Goal: Browse casually

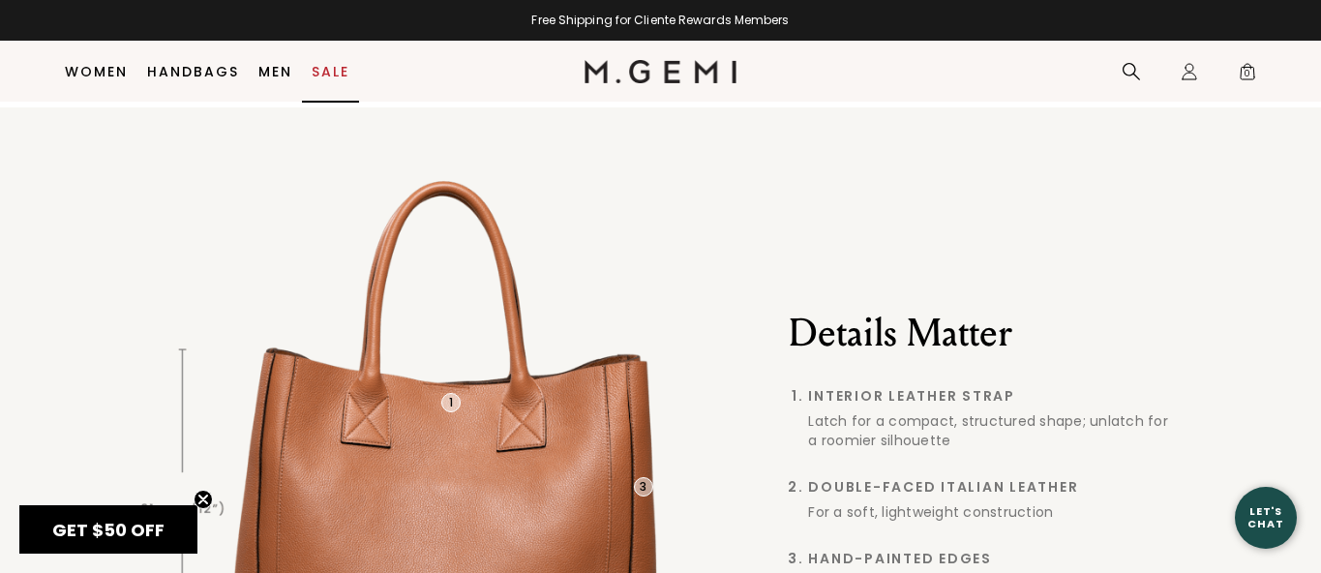
click at [319, 66] on link "Sale" at bounding box center [331, 71] width 38 height 15
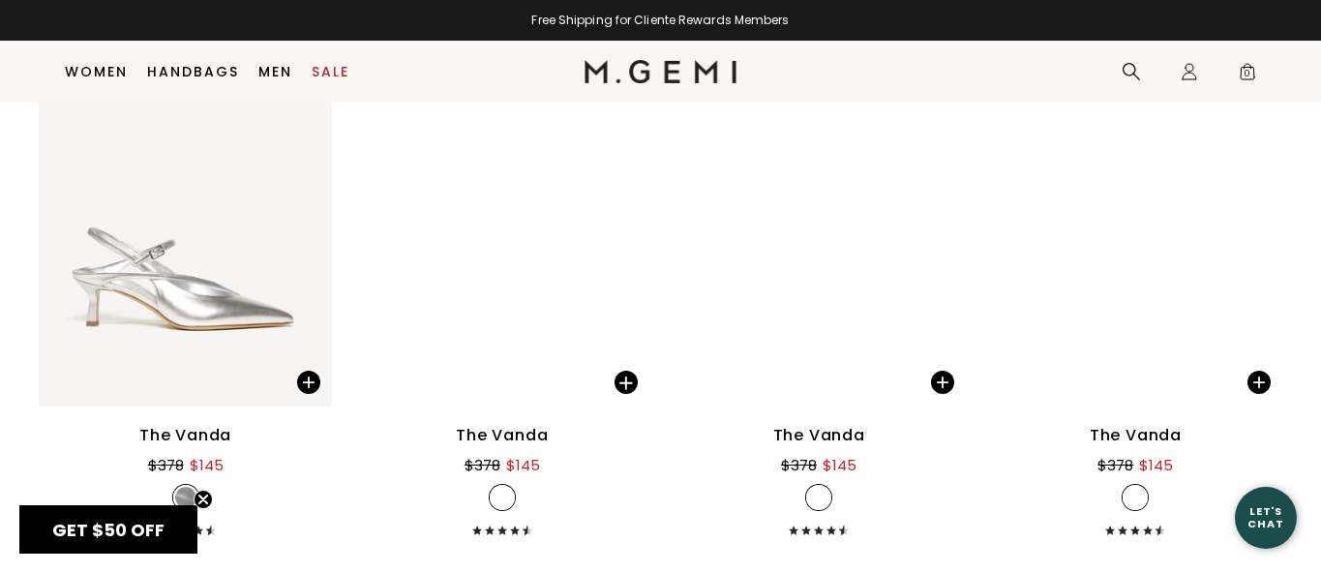
scroll to position [7058, 0]
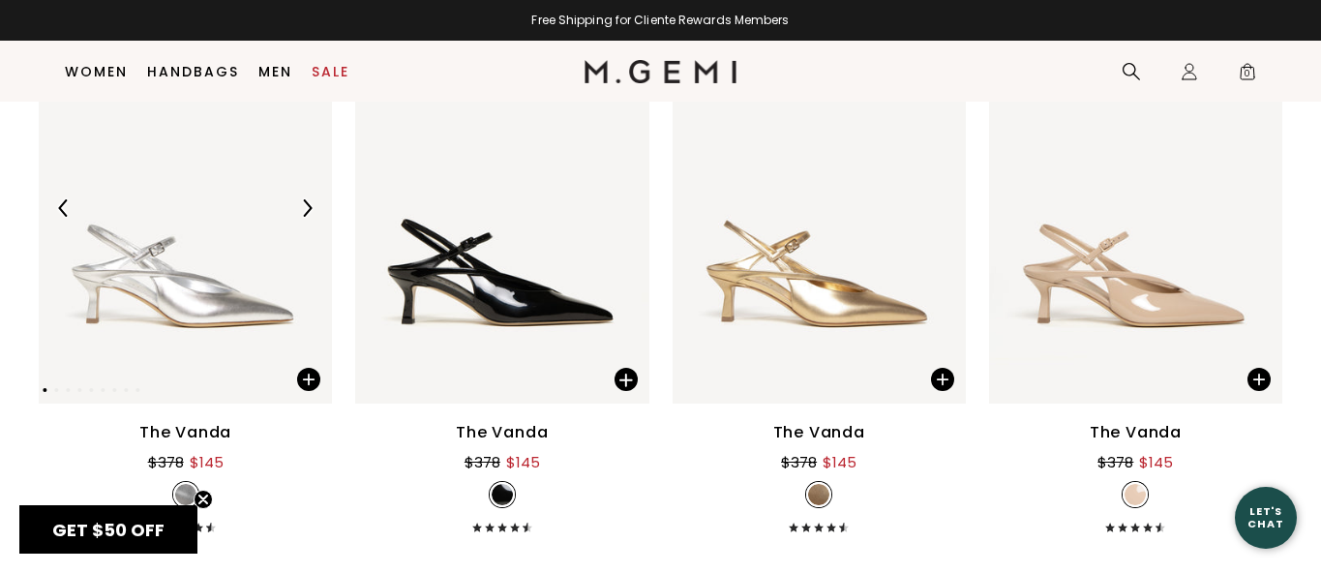
click at [313, 208] on img at bounding box center [306, 207] width 17 height 17
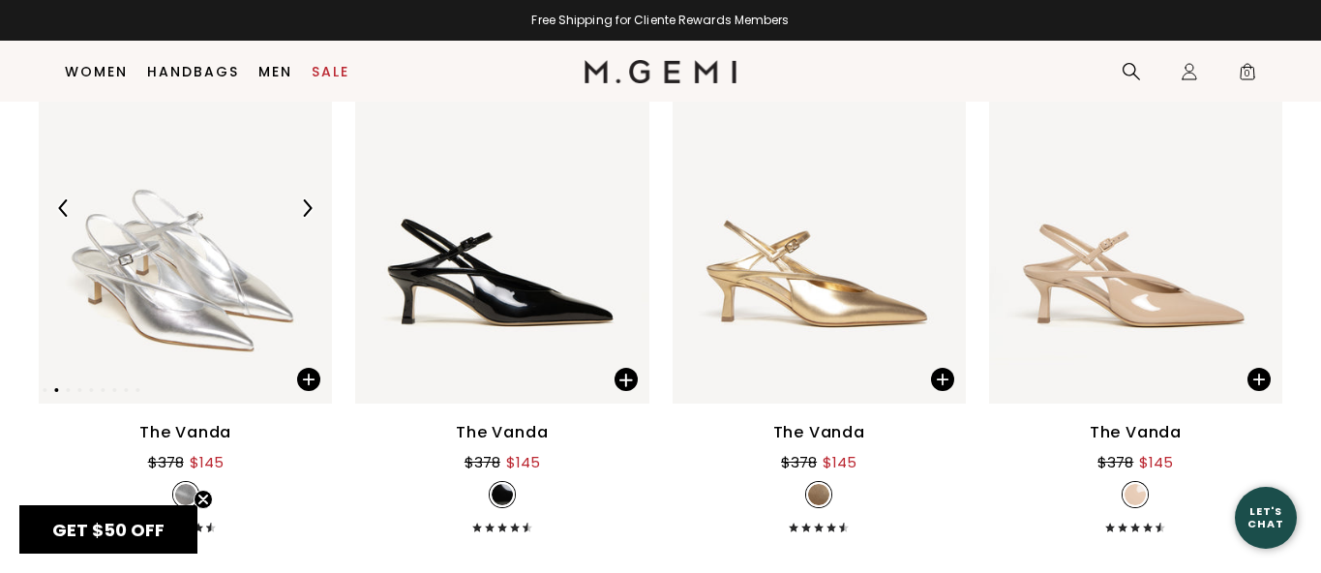
click at [313, 208] on img at bounding box center [306, 207] width 17 height 17
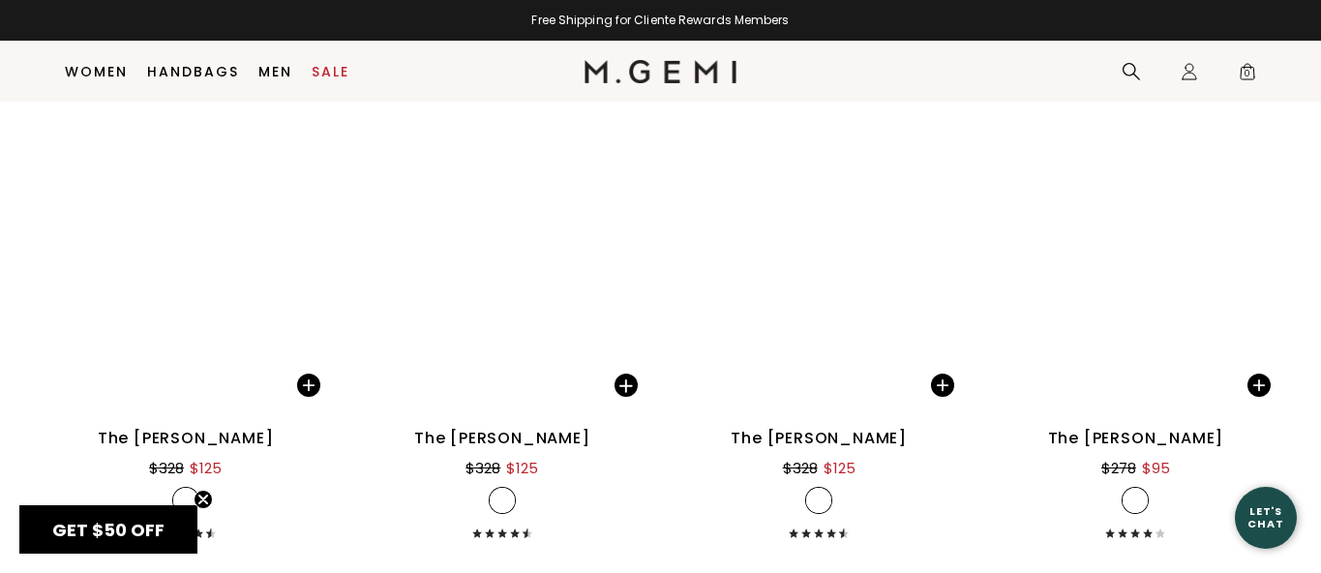
scroll to position [9896, 0]
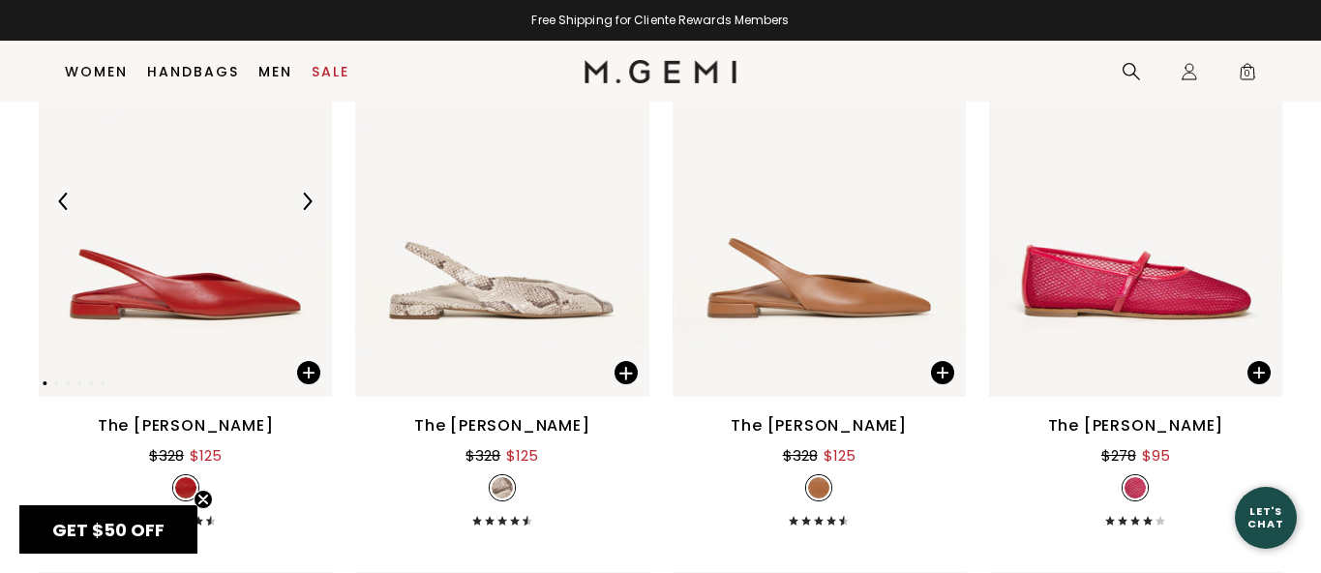
click at [307, 199] on img at bounding box center [306, 201] width 17 height 17
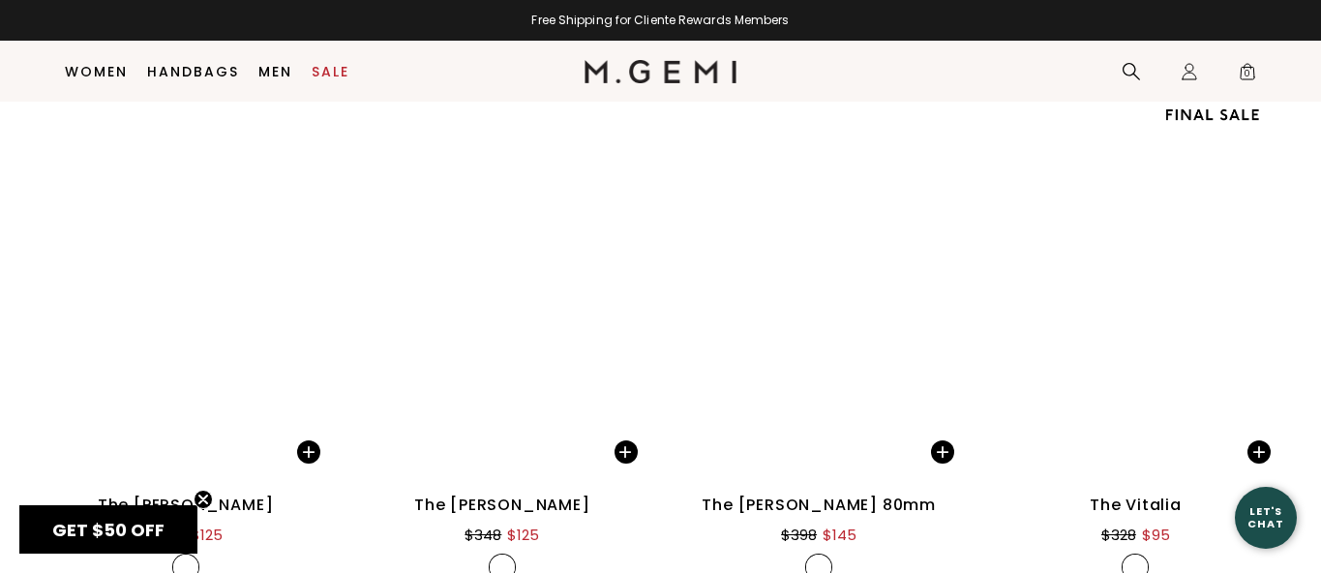
scroll to position [15494, 0]
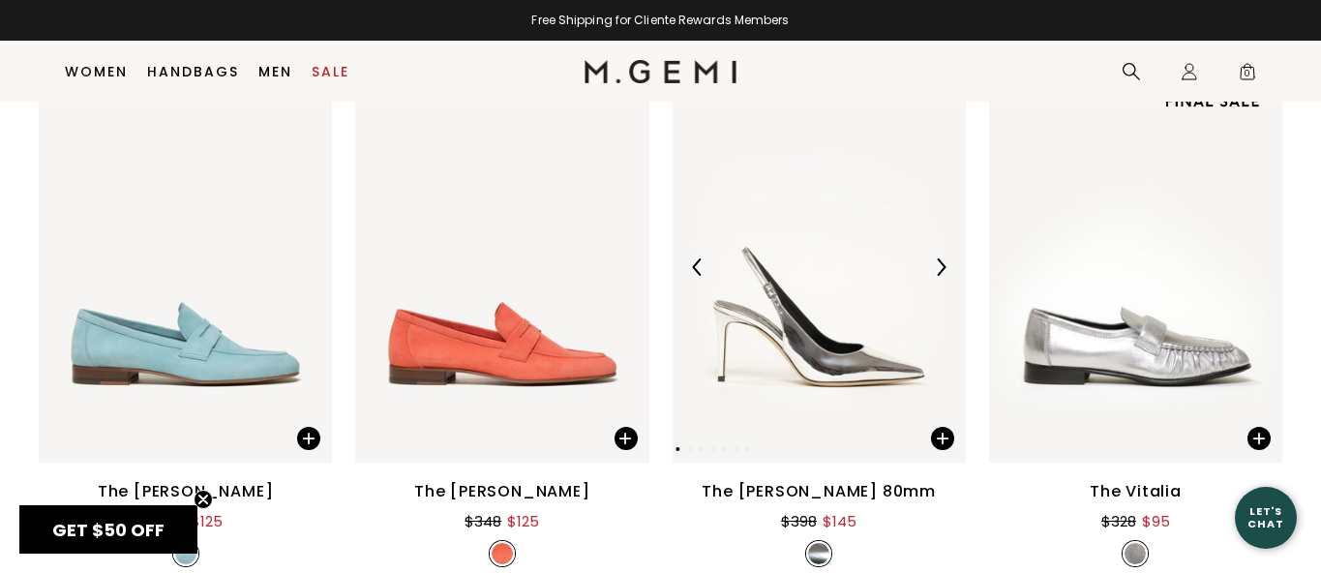
click at [946, 264] on img at bounding box center [940, 266] width 17 height 17
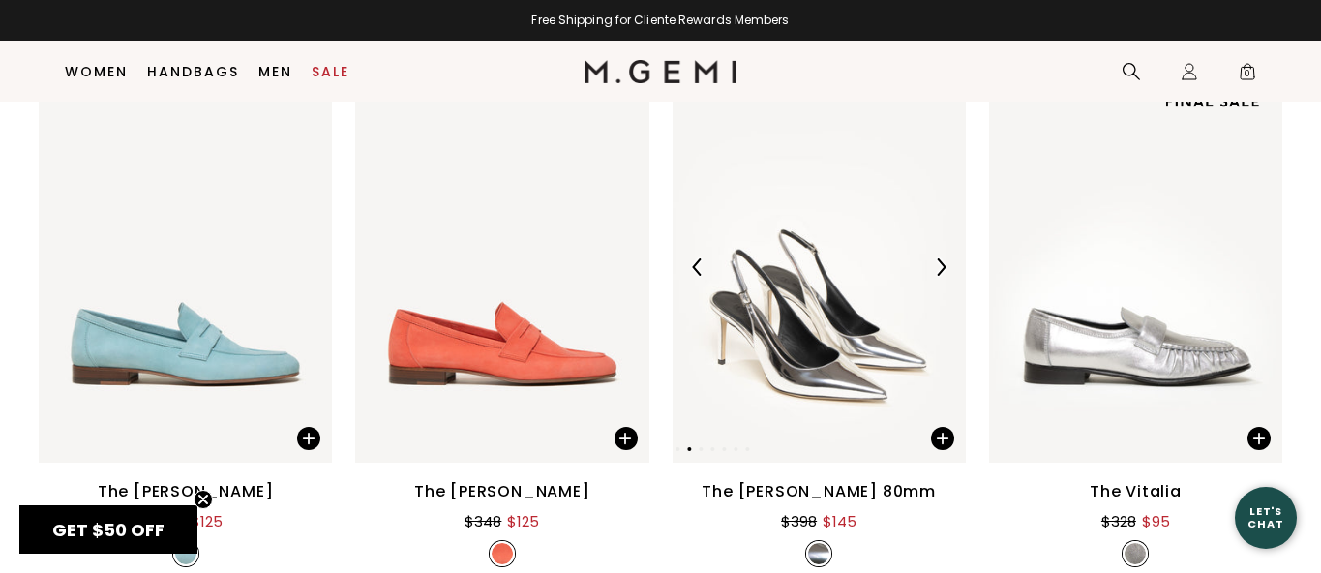
click at [946, 264] on img at bounding box center [940, 266] width 17 height 17
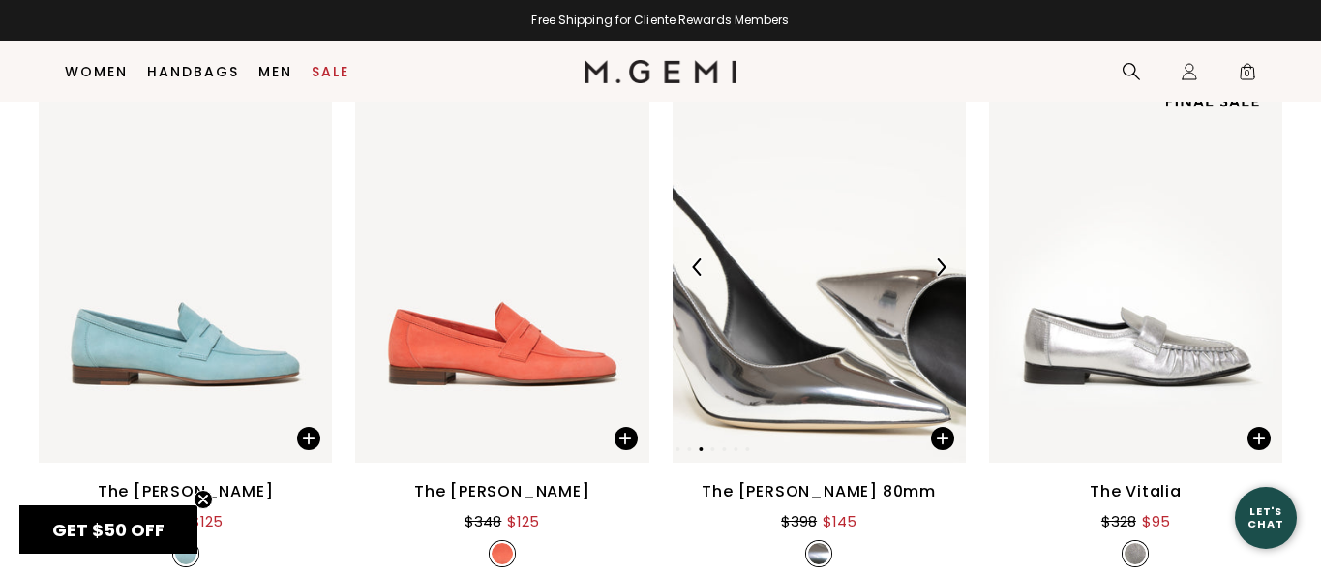
click at [946, 264] on img at bounding box center [940, 266] width 17 height 17
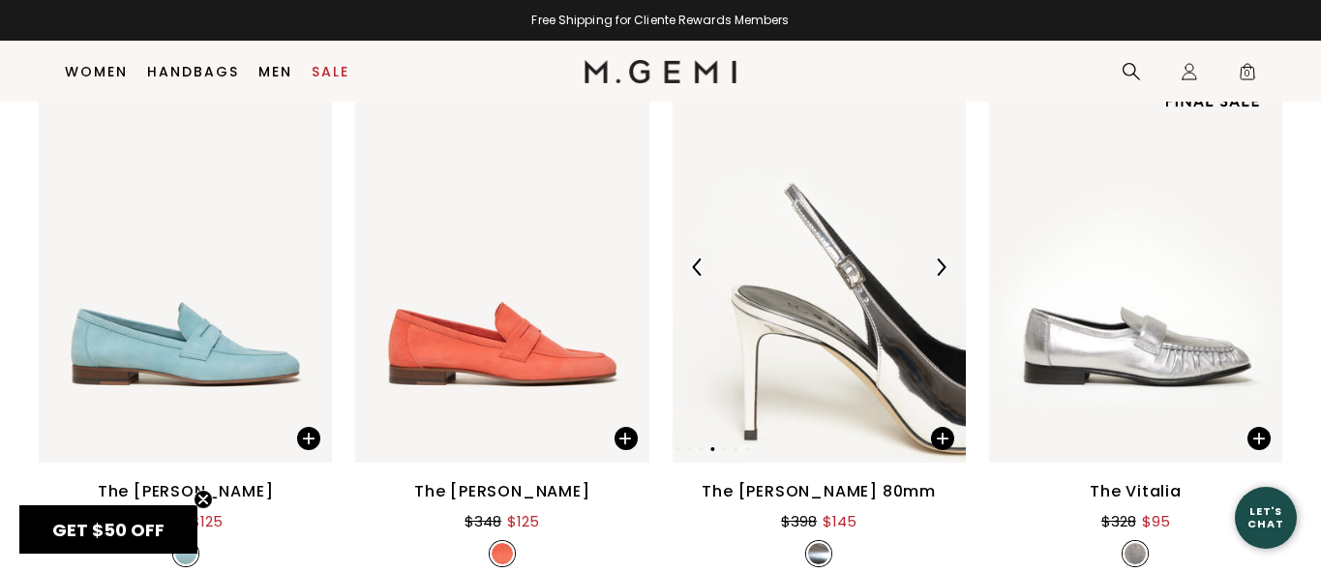
click at [851, 328] on img at bounding box center [819, 267] width 293 height 391
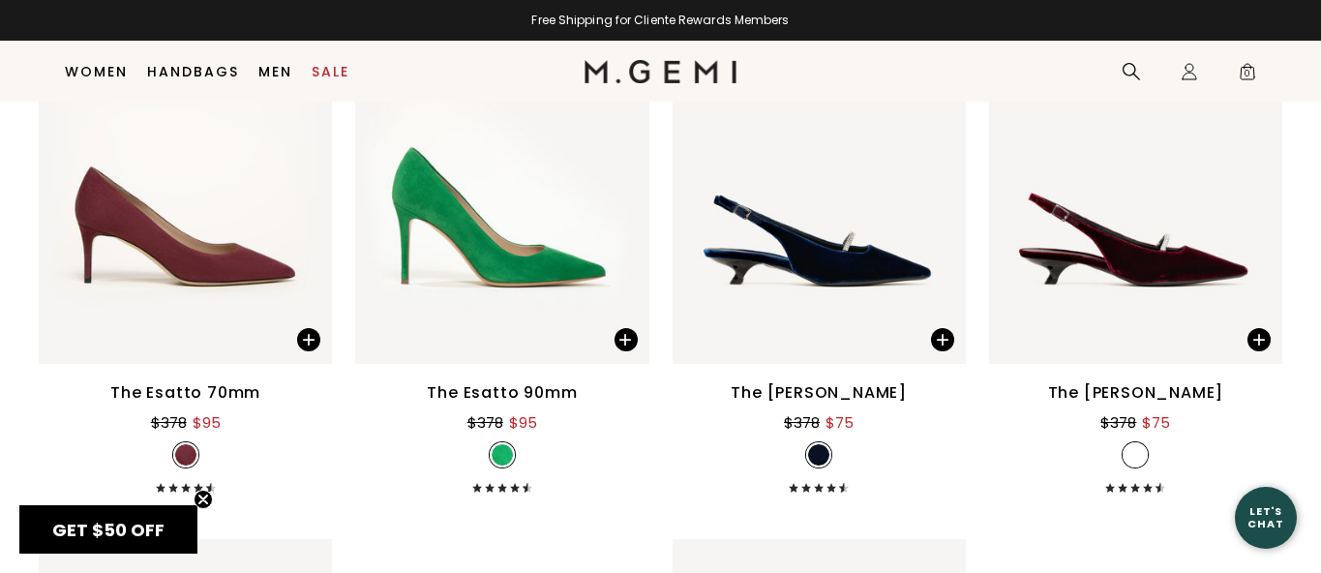
scroll to position [16160, 0]
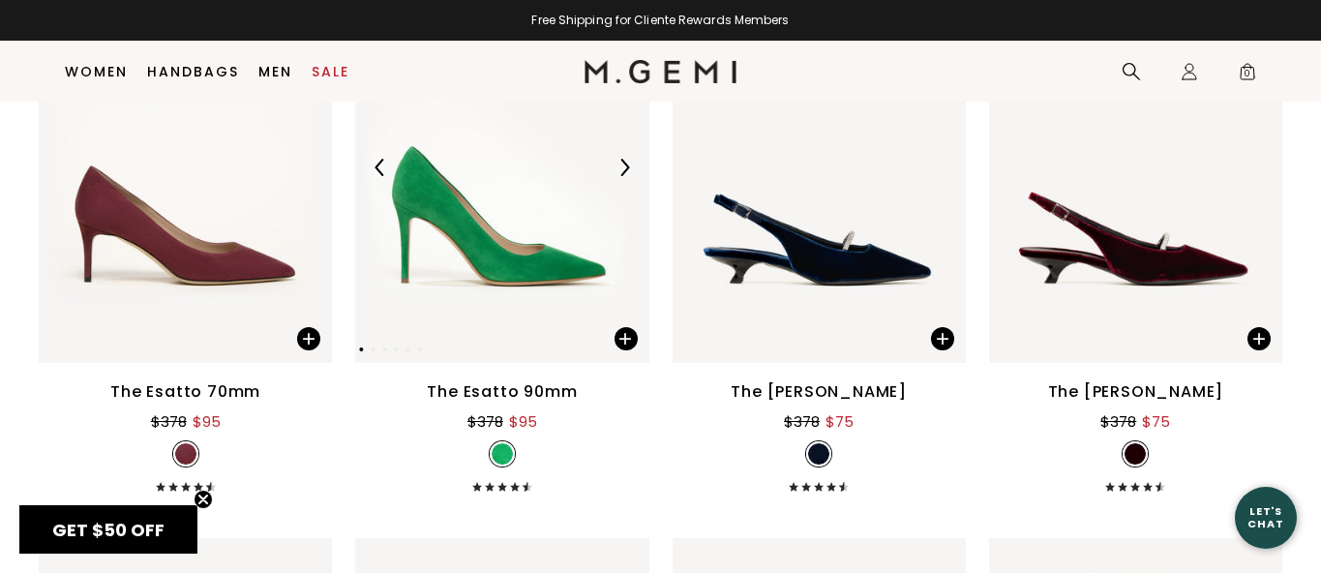
click at [531, 257] on img at bounding box center [501, 167] width 293 height 391
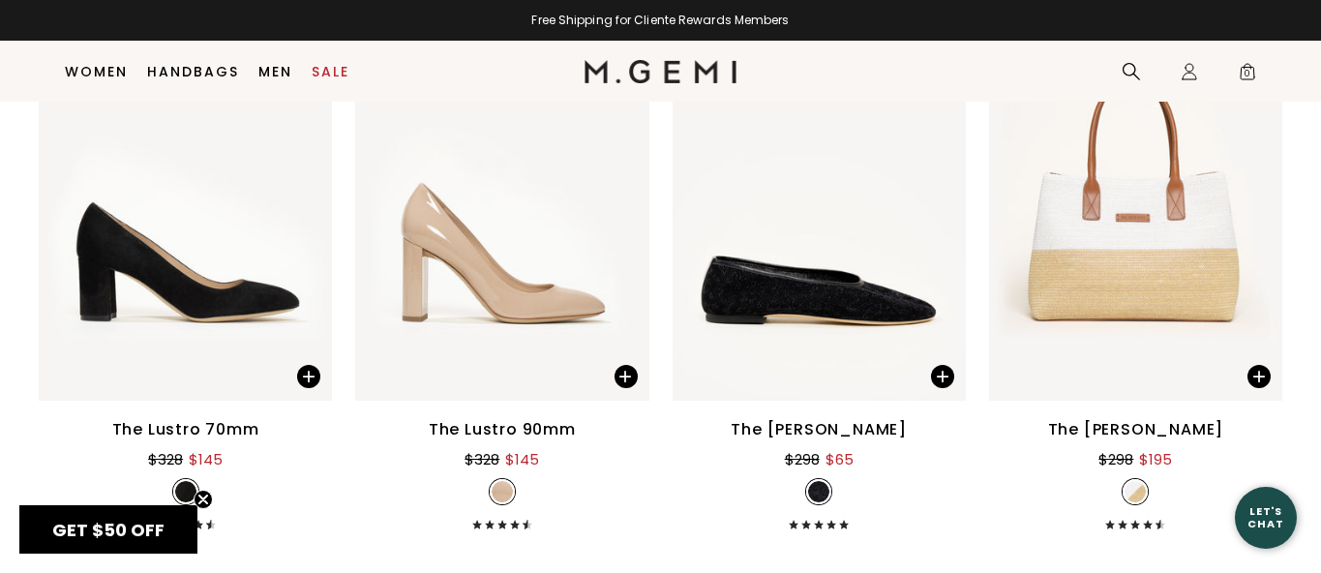
scroll to position [16693, 0]
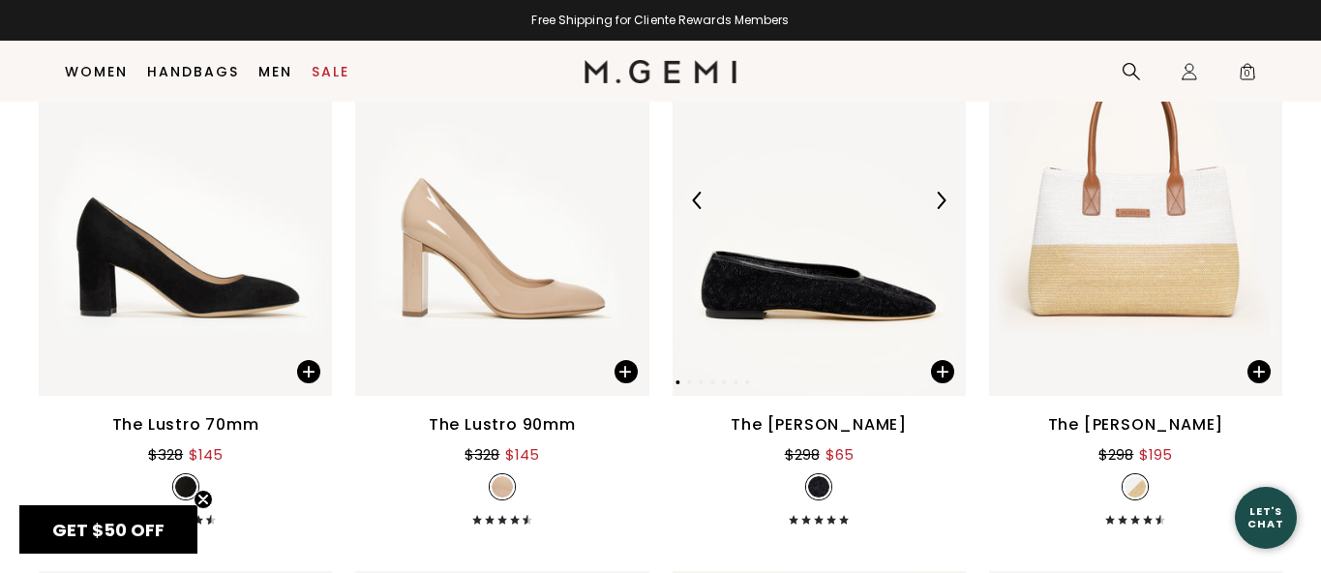
click at [824, 291] on img at bounding box center [819, 200] width 293 height 391
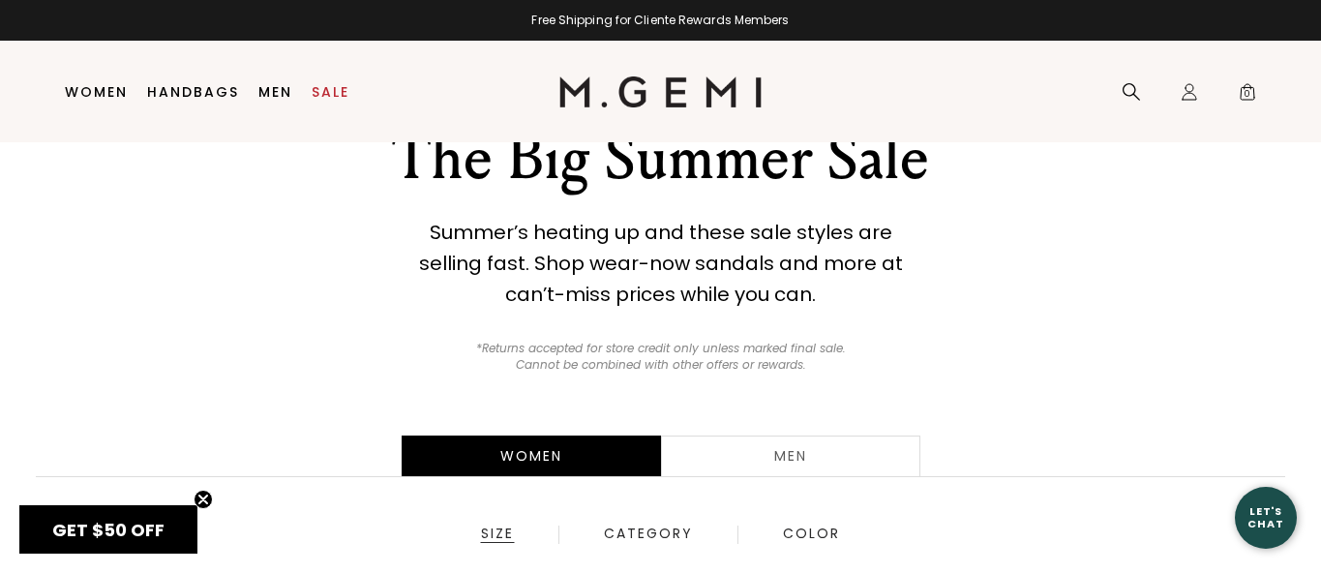
scroll to position [49, 0]
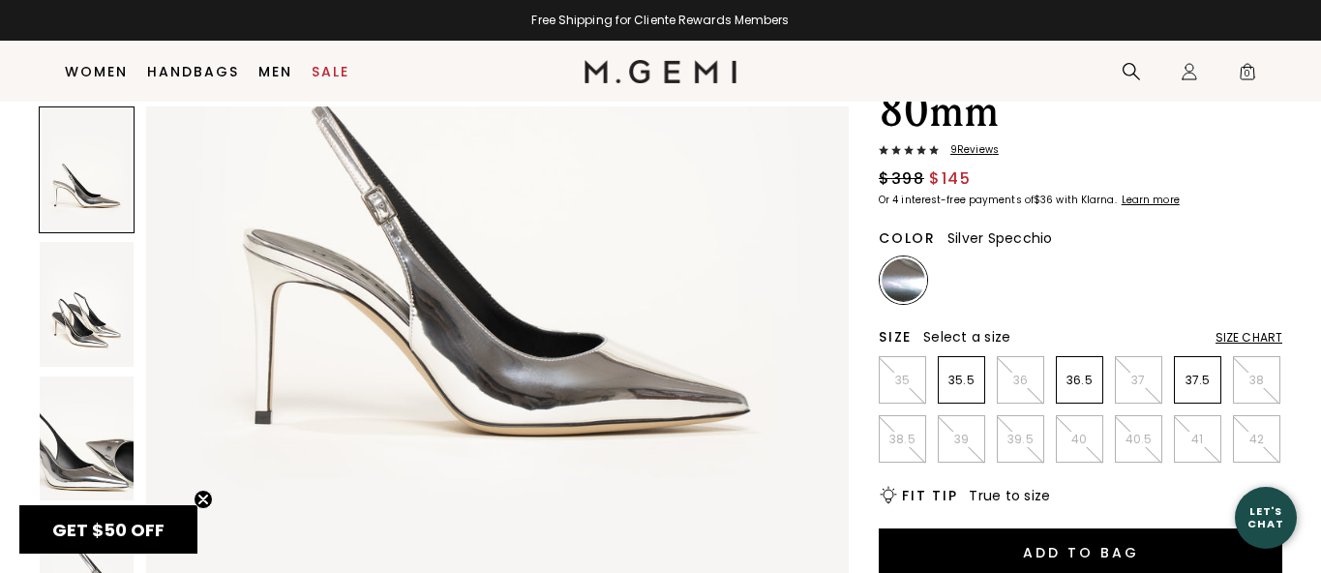
scroll to position [193, 0]
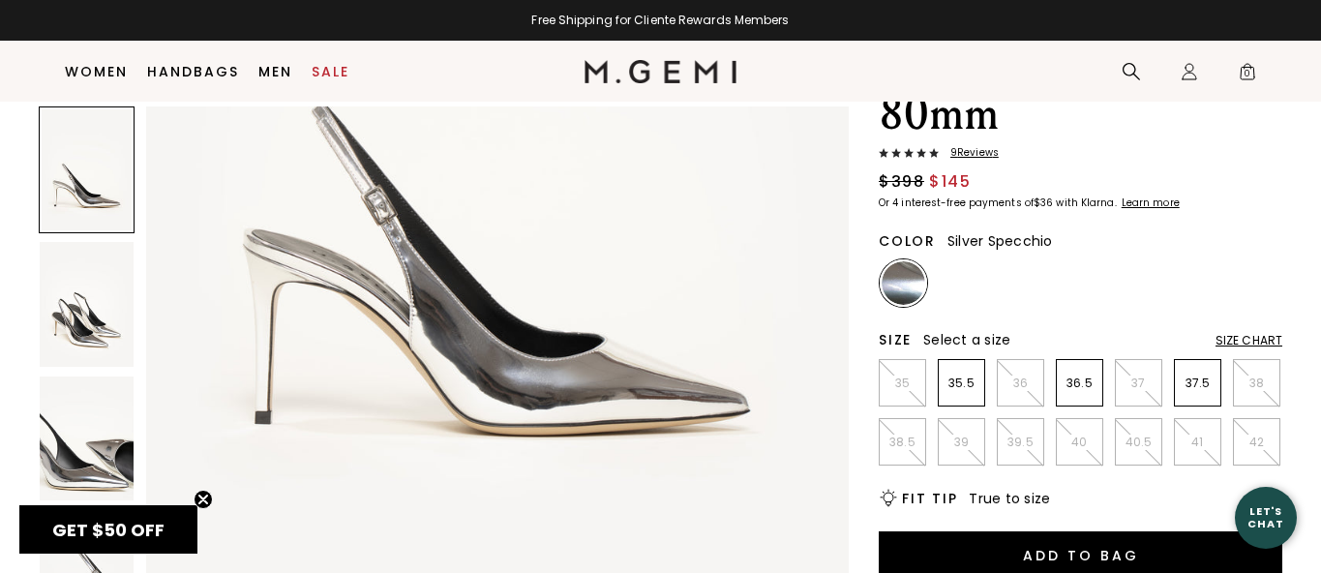
click at [204, 500] on icon "Close teaser" at bounding box center [203, 500] width 8 height 8
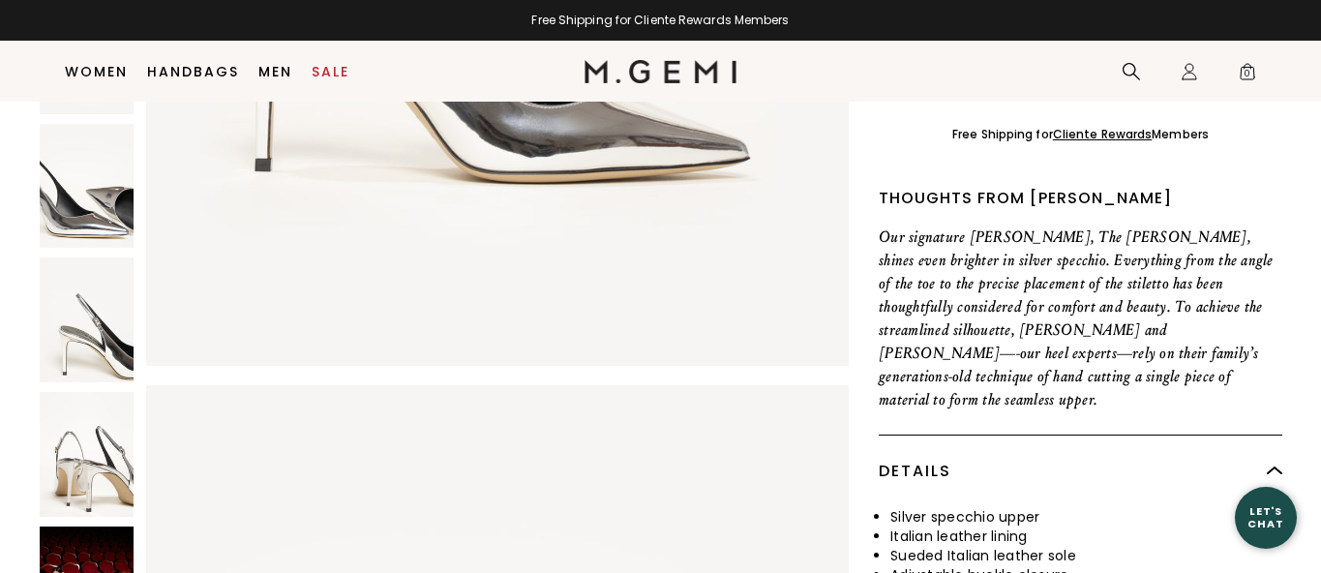
scroll to position [733, 0]
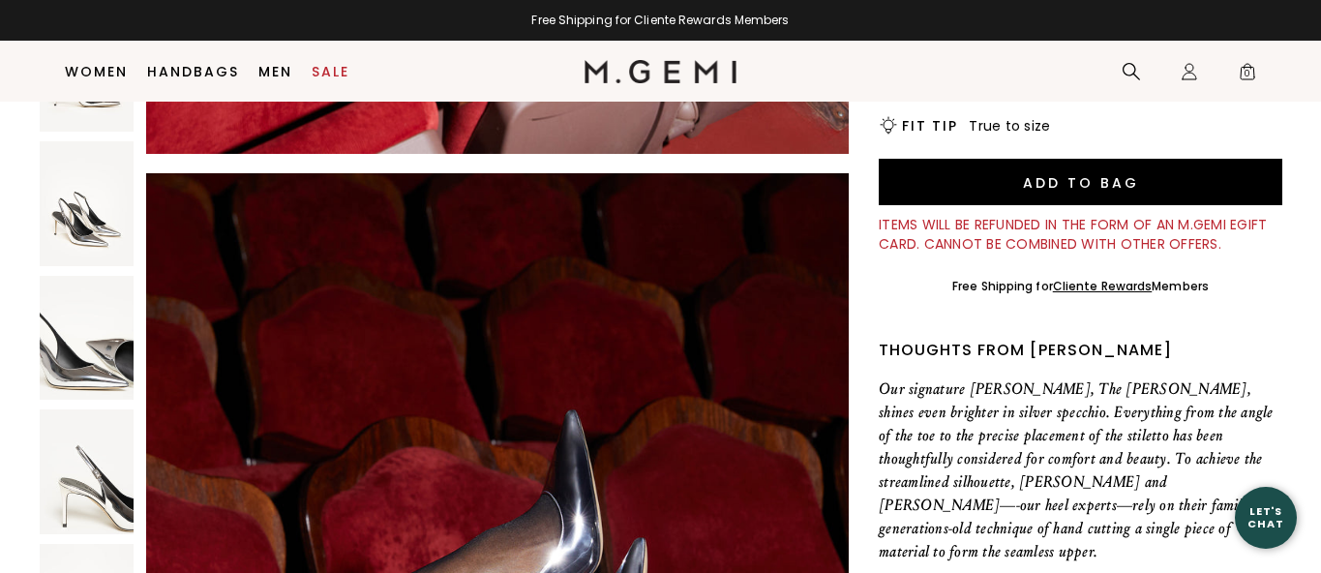
scroll to position [543, 0]
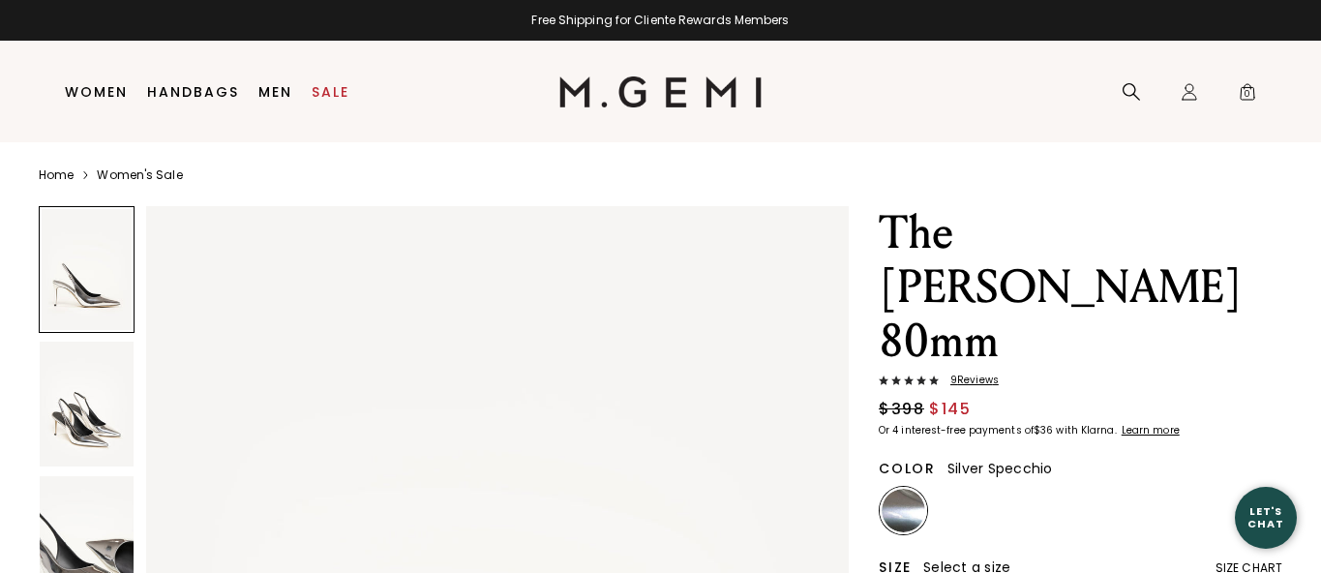
scroll to position [0, 0]
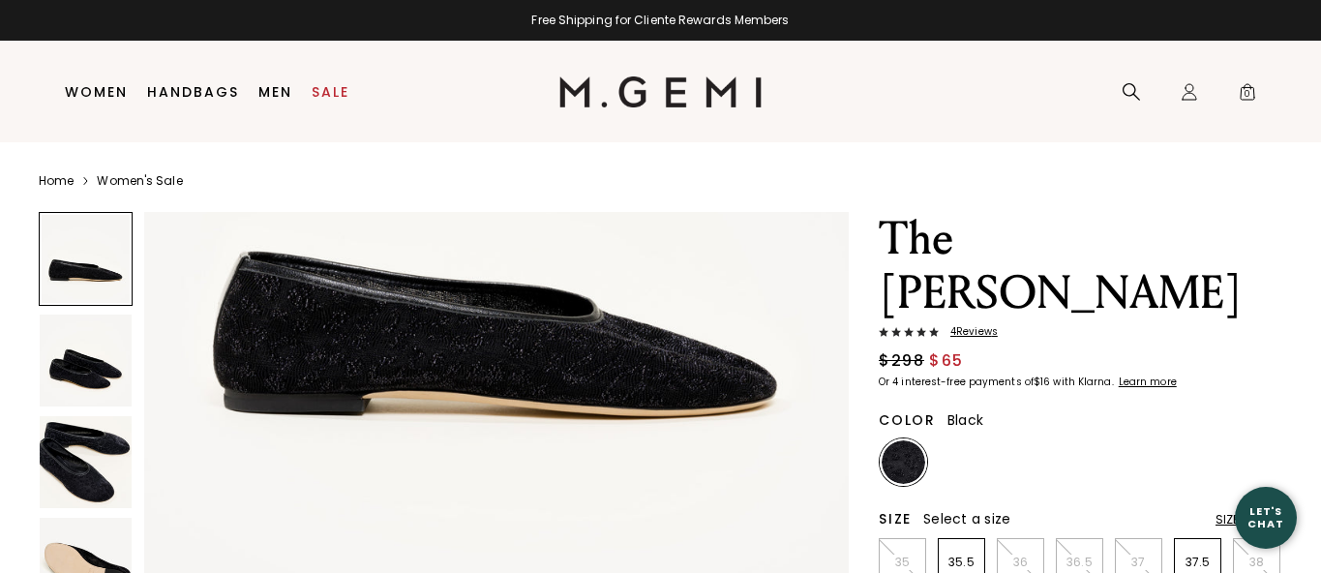
click at [99, 474] on img at bounding box center [86, 462] width 92 height 92
